Goal: Task Accomplishment & Management: Manage account settings

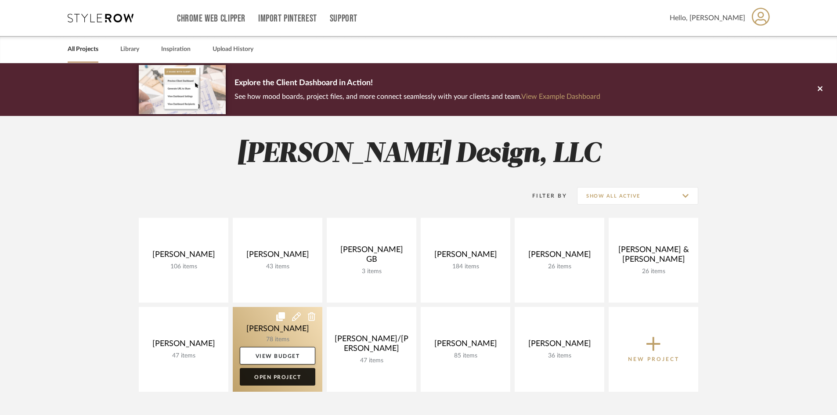
click at [283, 379] on link "Open Project" at bounding box center [277, 377] width 75 height 18
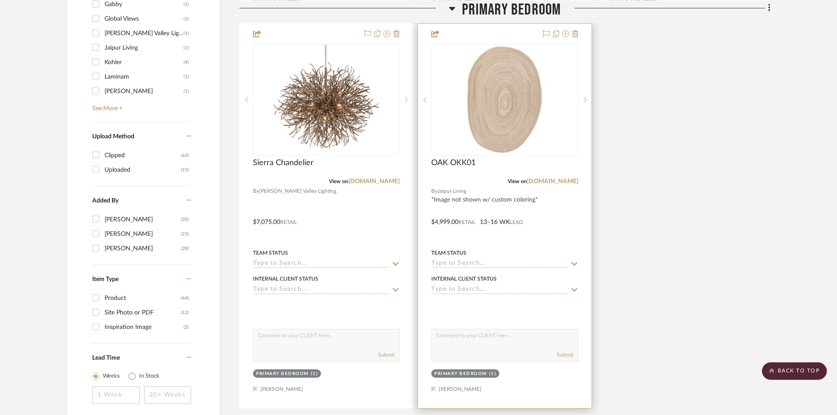
scroll to position [1010, 0]
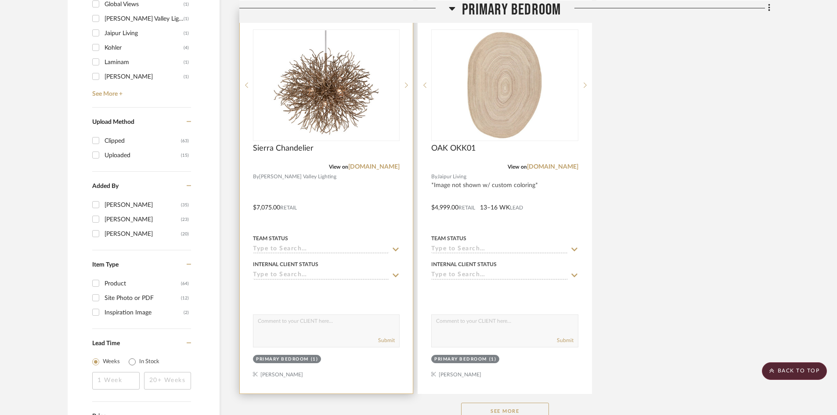
click at [312, 248] on input at bounding box center [321, 249] width 136 height 8
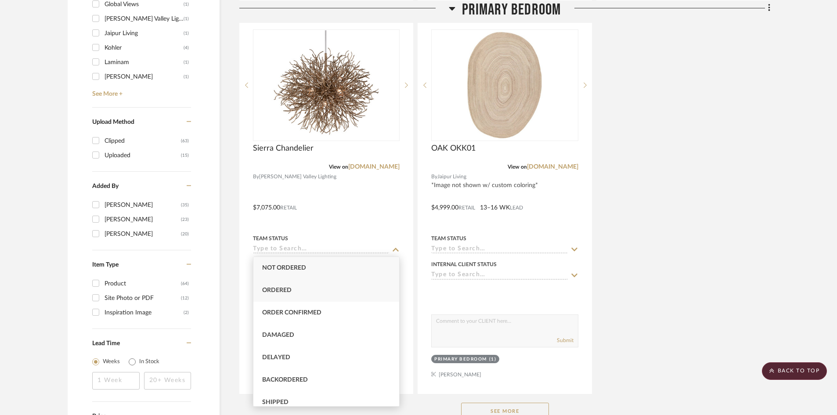
click at [301, 287] on div "Ordered" at bounding box center [326, 290] width 146 height 22
type input "[DATE]"
type input "Ordered"
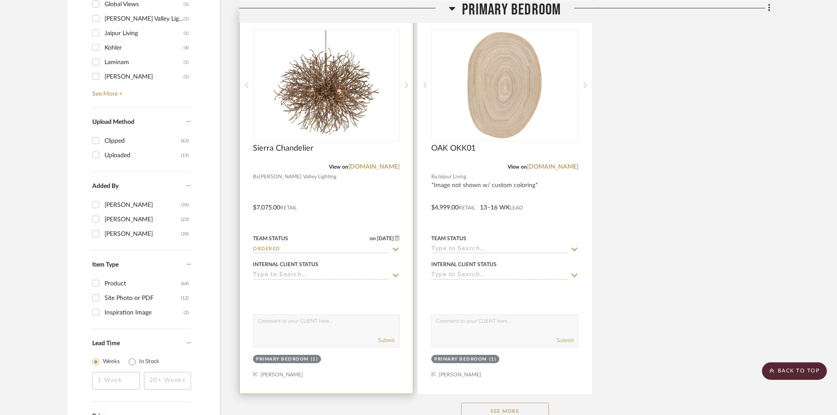
click at [289, 322] on textarea at bounding box center [326, 323] width 146 height 17
type textarea "AS OF 10/6 - In stock"
click at [392, 341] on button "Submit" at bounding box center [386, 340] width 17 height 8
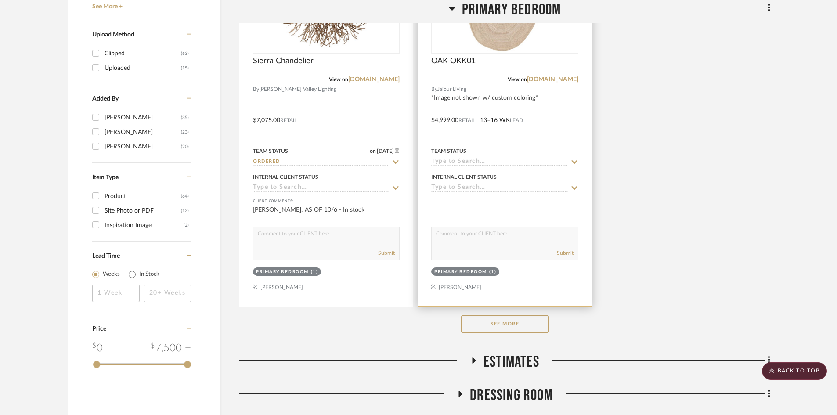
scroll to position [1097, 0]
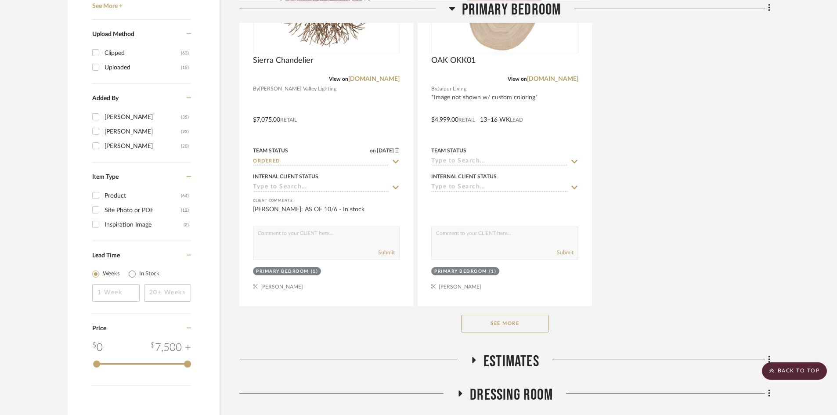
click at [529, 325] on button "See More" at bounding box center [505, 324] width 88 height 18
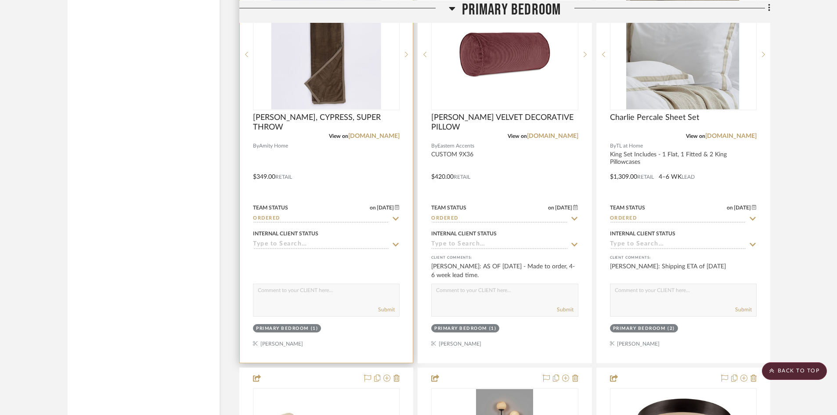
scroll to position [3380, 0]
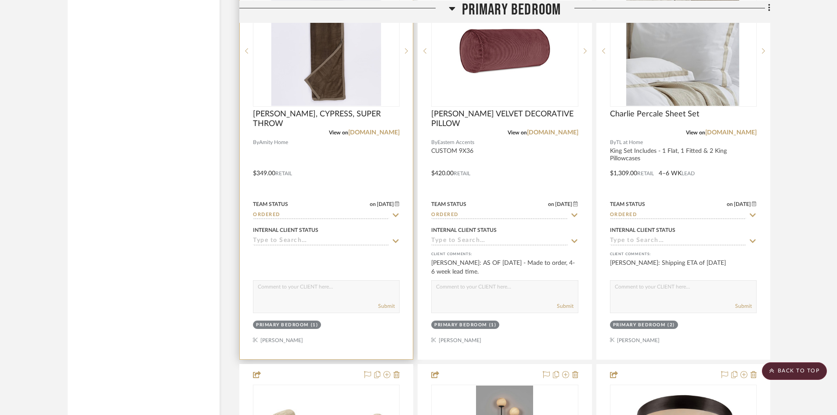
click at [308, 287] on textarea at bounding box center [326, 288] width 146 height 17
type textarea "AS OF 10/6 - Shipped to LR"
click at [387, 306] on button "Submit" at bounding box center [386, 306] width 17 height 8
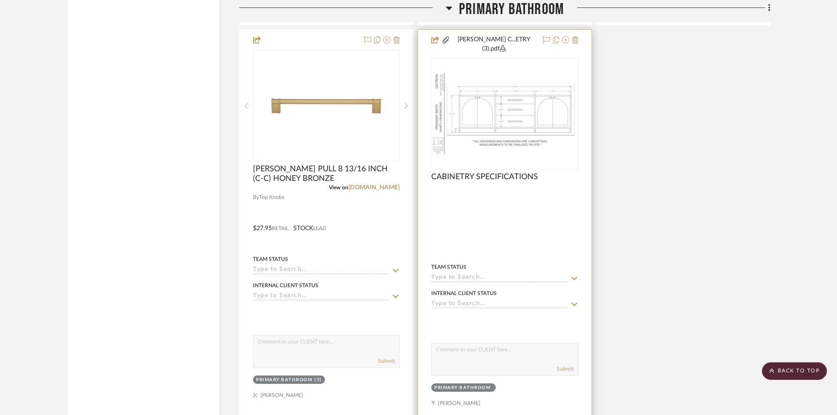
scroll to position [5179, 0]
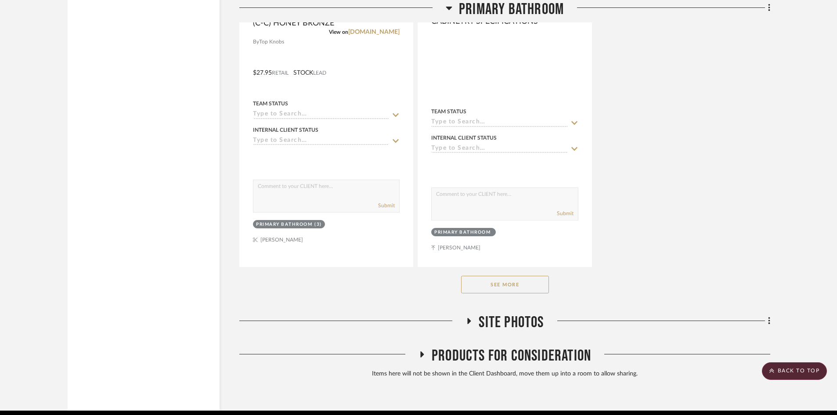
click at [518, 281] on button "See More" at bounding box center [505, 285] width 88 height 18
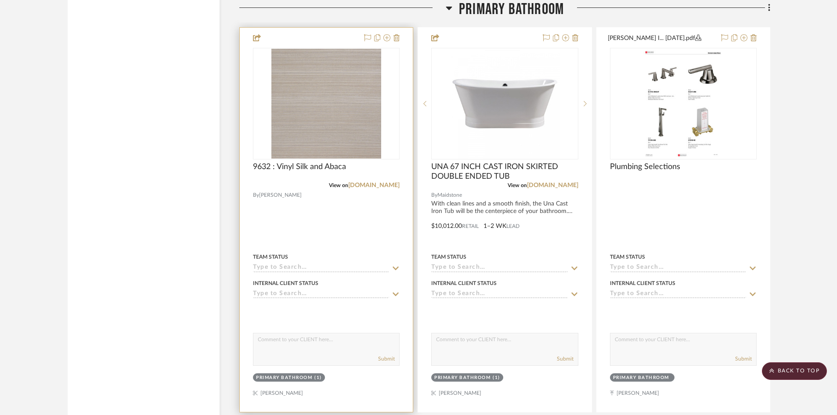
scroll to position [4301, 0]
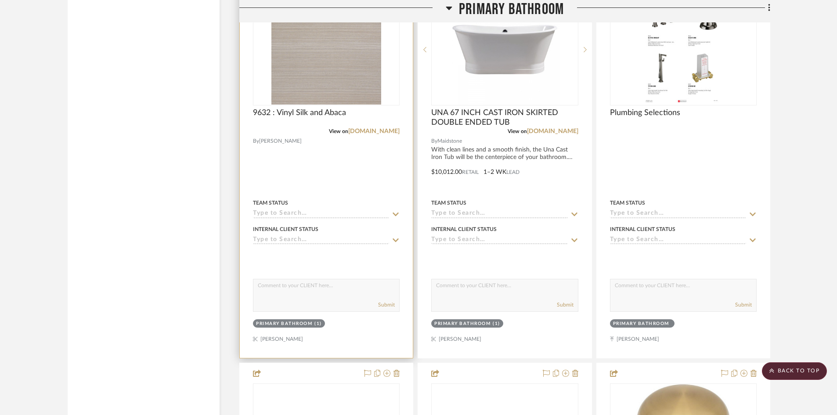
click at [319, 213] on input at bounding box center [321, 214] width 136 height 8
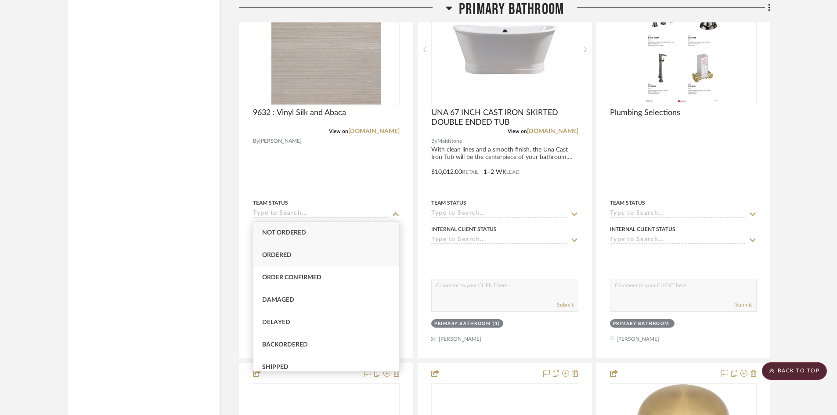
click at [280, 252] on span "Ordered" at bounding box center [276, 255] width 29 height 6
type input "[DATE]"
type input "Ordered"
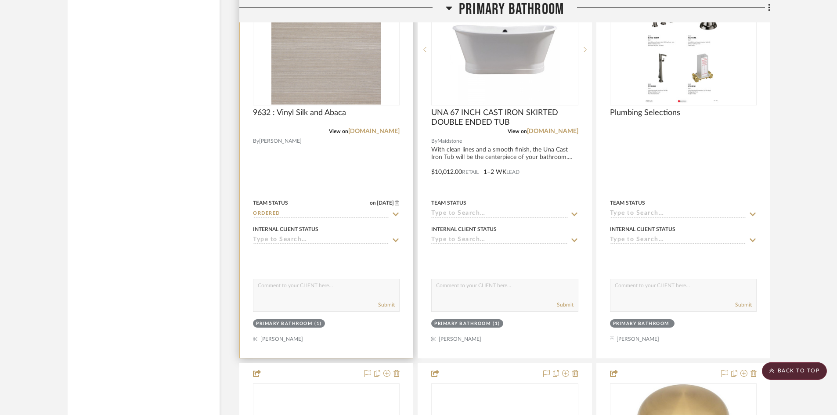
click at [293, 294] on textarea at bounding box center [326, 287] width 146 height 17
type textarea "AS OF 10/6 - In stock"
click at [388, 306] on button "Submit" at bounding box center [386, 305] width 17 height 8
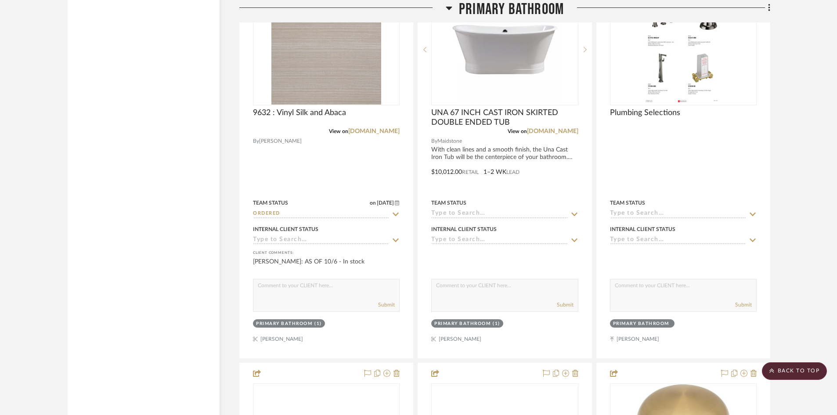
click at [177, 232] on div "Filter by keyword, category or name prior to exporting to Excel or Bulk Actions…" at bounding box center [144, 318] width 152 height 8940
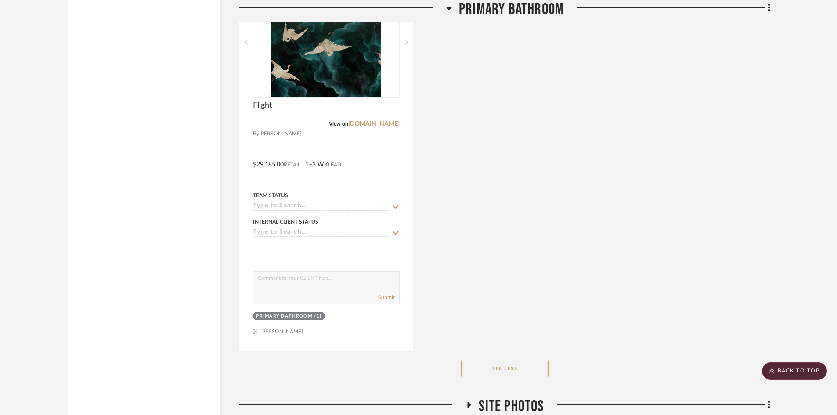
scroll to position [8515, 0]
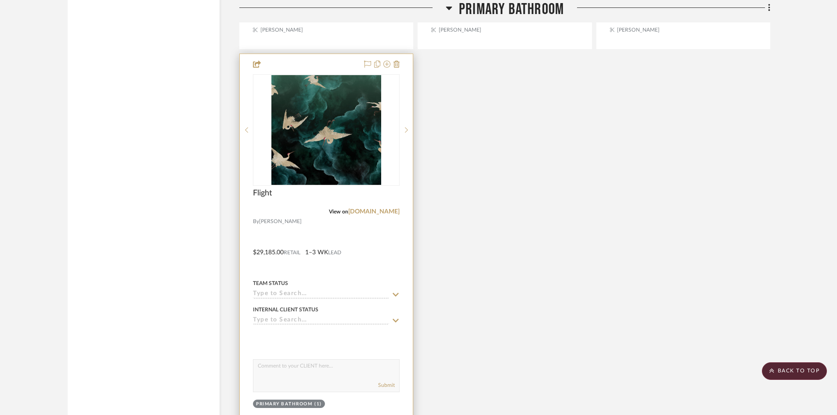
click at [390, 290] on sr-typeahead at bounding box center [326, 294] width 147 height 8
click at [395, 291] on icon at bounding box center [396, 294] width 8 height 7
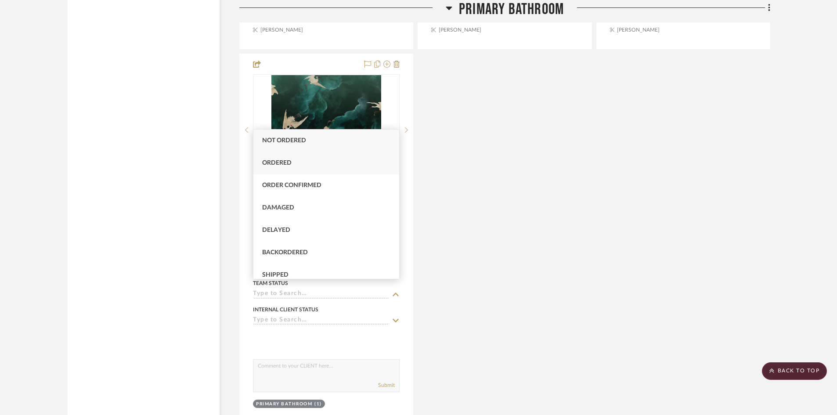
click at [290, 159] on div "Ordered" at bounding box center [326, 163] width 146 height 22
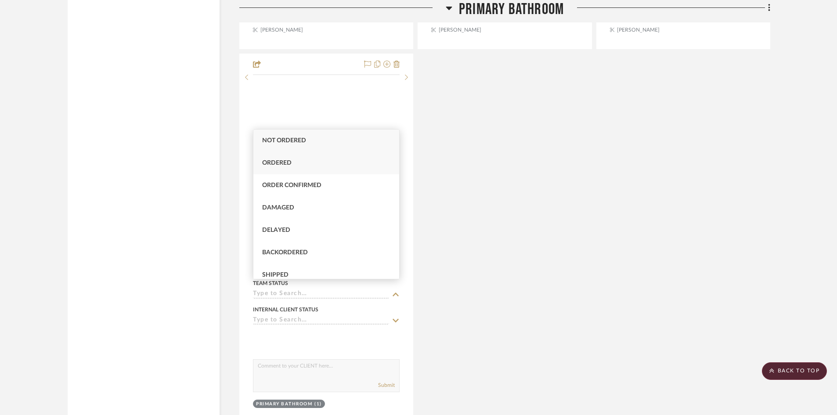
type input "[DATE]"
type input "Ordered"
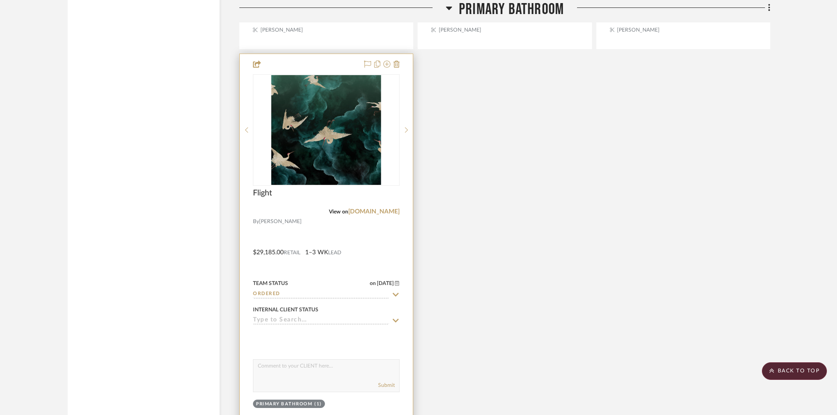
click at [287, 363] on textarea at bounding box center [326, 367] width 146 height 17
type textarea "AS OF 10/6 - Typically ships within 1-3 weeks"
click at [392, 381] on button "Submit" at bounding box center [386, 385] width 17 height 8
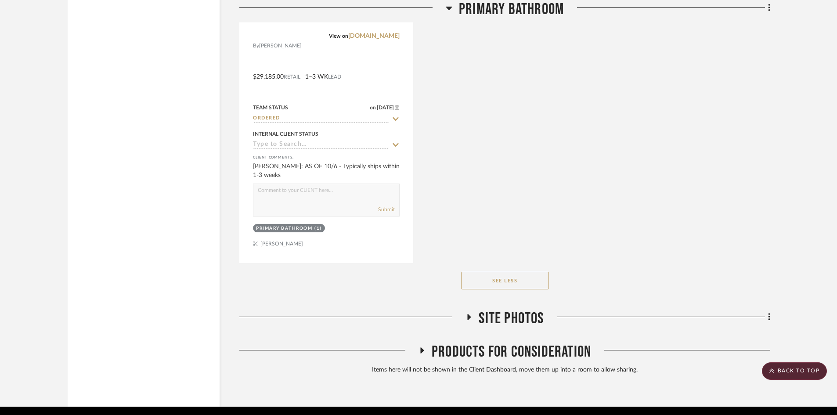
scroll to position [8715, 0]
